Goal: Information Seeking & Learning: Learn about a topic

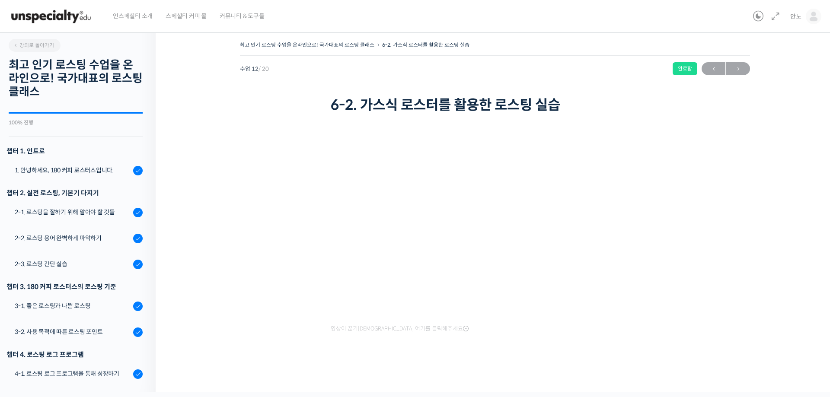
scroll to position [350, 0]
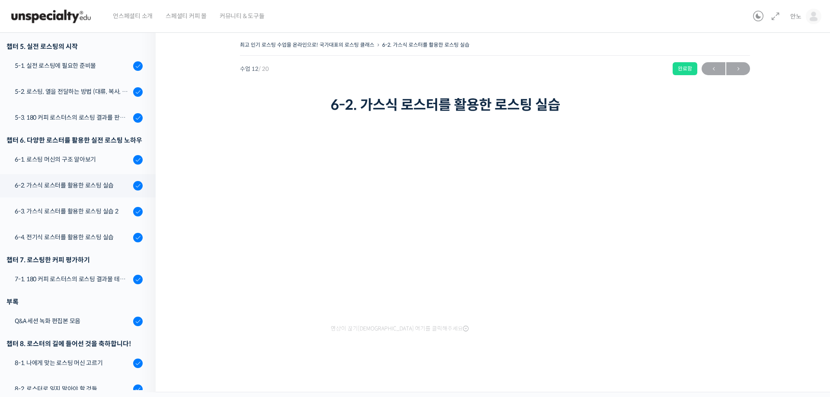
click at [285, 367] on div "최고 인기 로스팅 수업을 온라인으로! 국가대표의 로스팅 클래스 6-2. 가스식 로스터를 활용한 로스팅 실습 완료함 수업 12 / 20 완료함 …" at bounding box center [495, 207] width 592 height 336
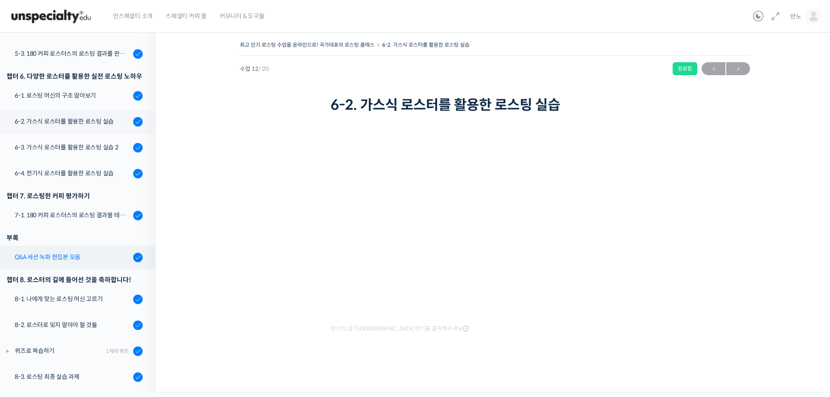
scroll to position [420, 0]
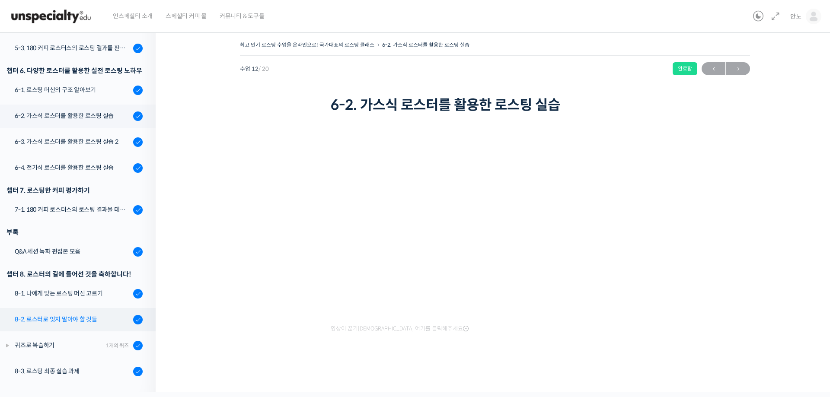
click at [85, 316] on div "8-2. 로스터로 잊지 말아야 할 것들" at bounding box center [73, 320] width 116 height 10
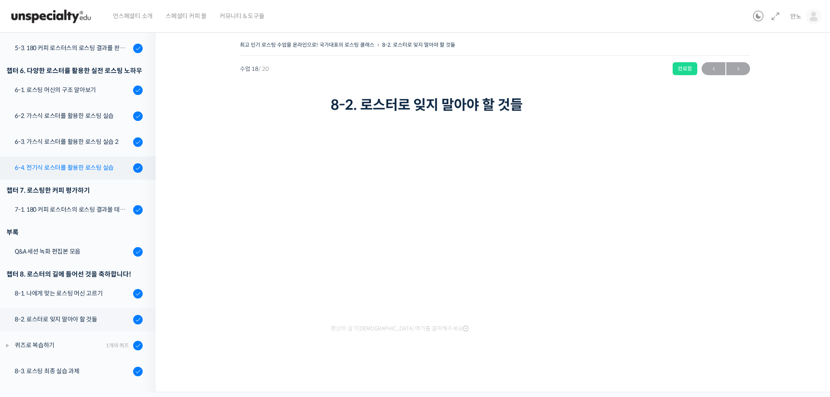
click at [89, 167] on div "6-4. 전기식 로스터를 활용한 로스팅 실습" at bounding box center [73, 168] width 116 height 10
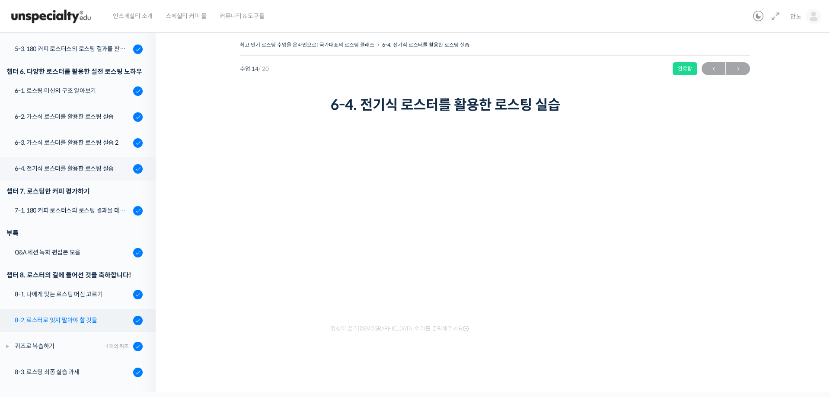
scroll to position [420, 0]
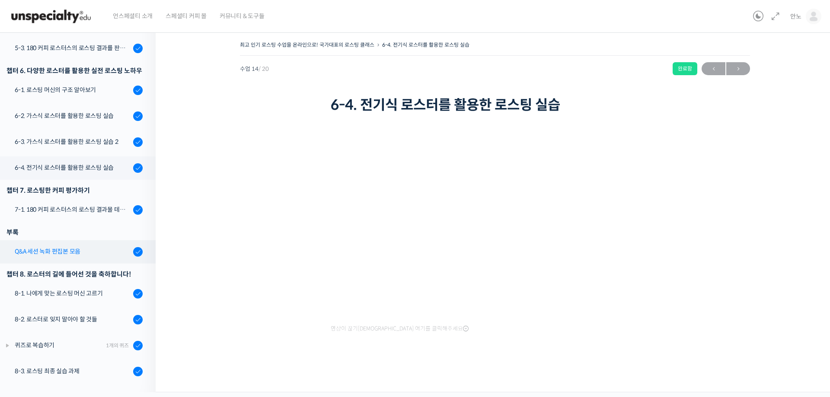
click at [89, 257] on link "Q&A 세션 녹화 편집본 모음" at bounding box center [76, 251] width 160 height 23
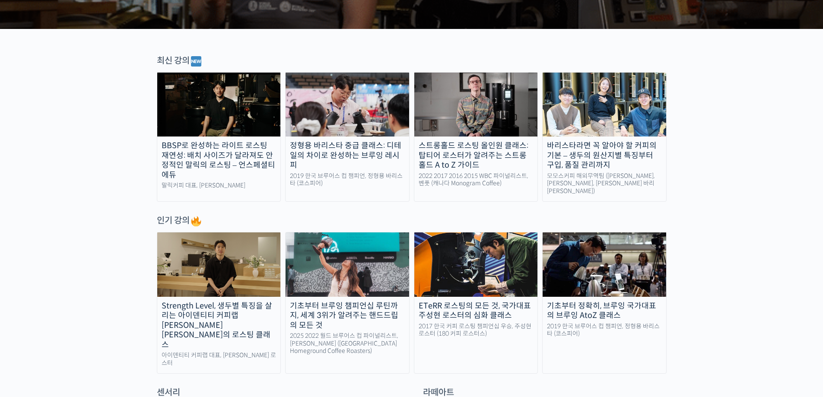
scroll to position [259, 0]
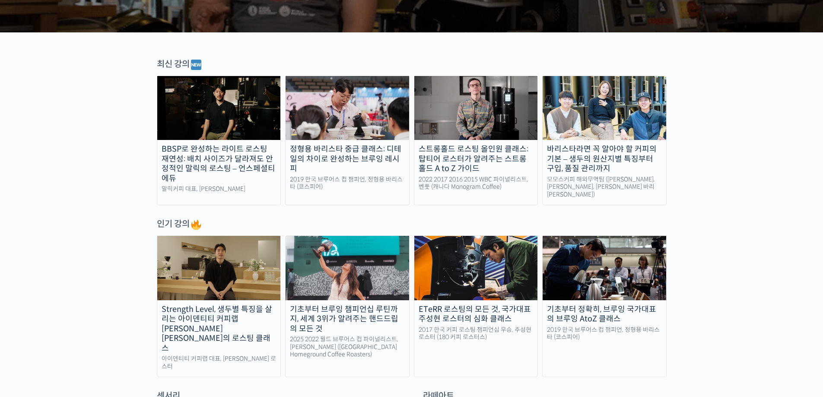
click at [188, 272] on img at bounding box center [219, 268] width 124 height 64
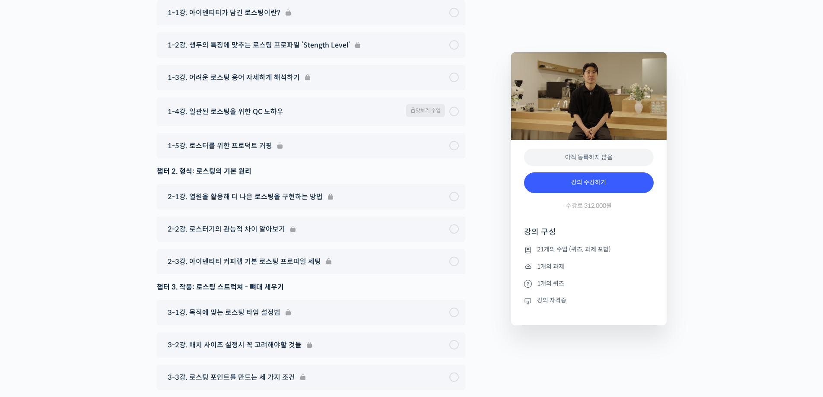
scroll to position [4613, 0]
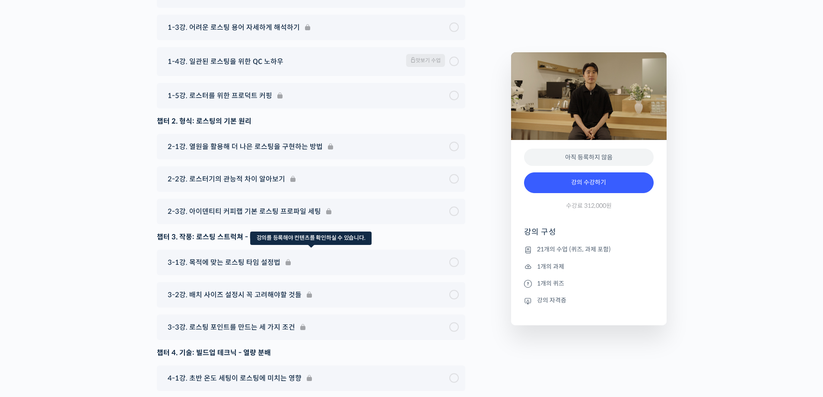
click at [252, 250] on div "3-1강. 목적에 맞는 로스팅 타임 설정법" at bounding box center [311, 262] width 309 height 25
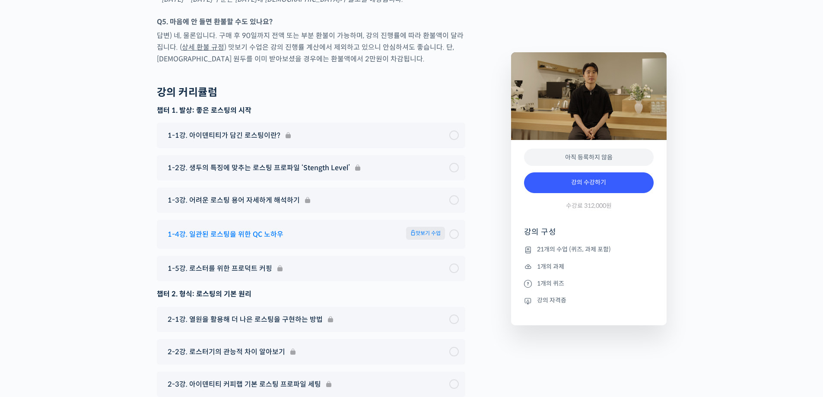
click at [234, 229] on span "1-4강. 일관된 로스팅을 위한 QC 노하우" at bounding box center [226, 235] width 116 height 12
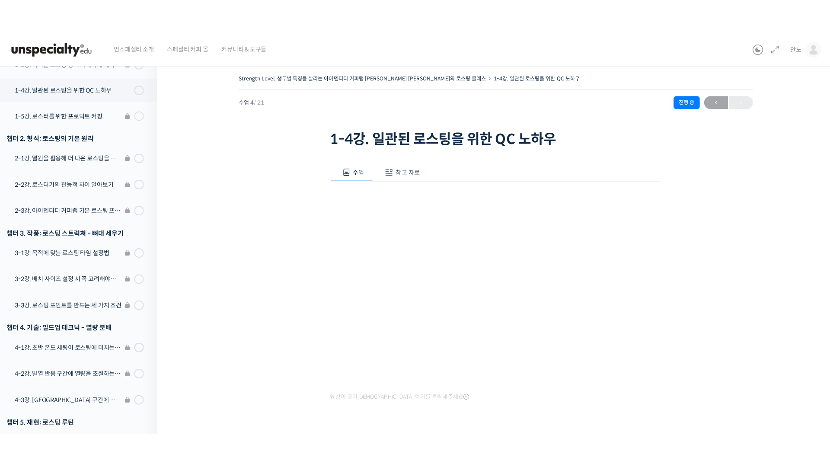
scroll to position [219, 0]
